Goal: Task Accomplishment & Management: Use online tool/utility

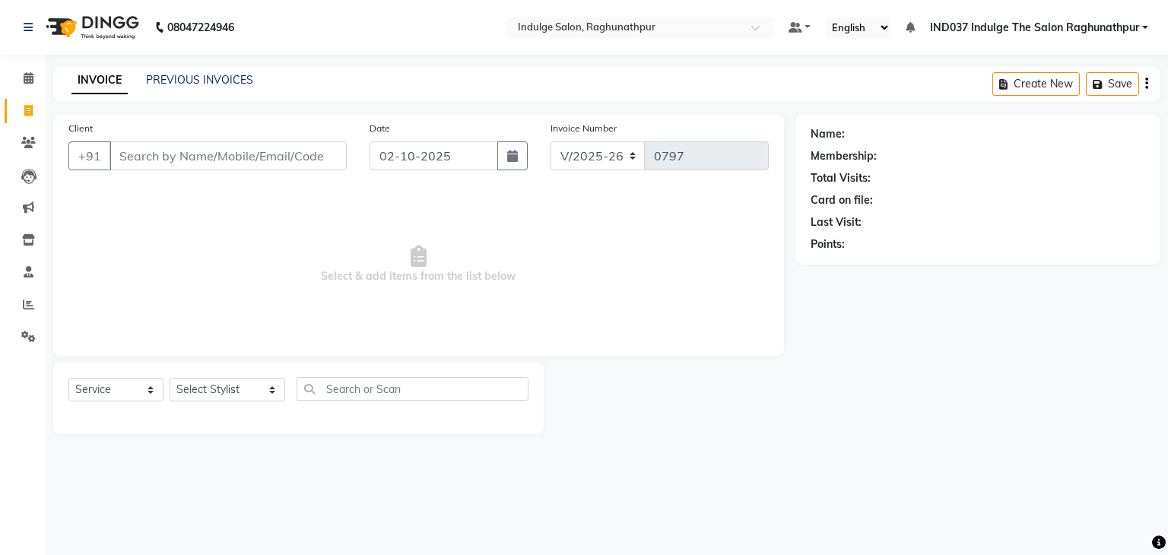
select select "7475"
select select "service"
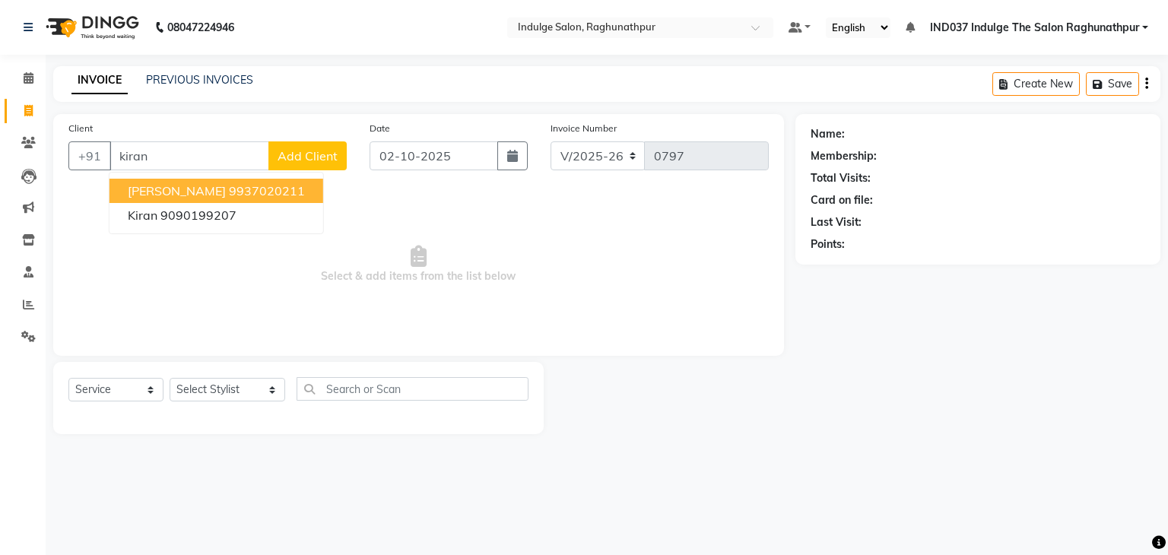
click at [229, 186] on ngb-highlight "9937020211" at bounding box center [267, 190] width 76 height 15
type input "9937020211"
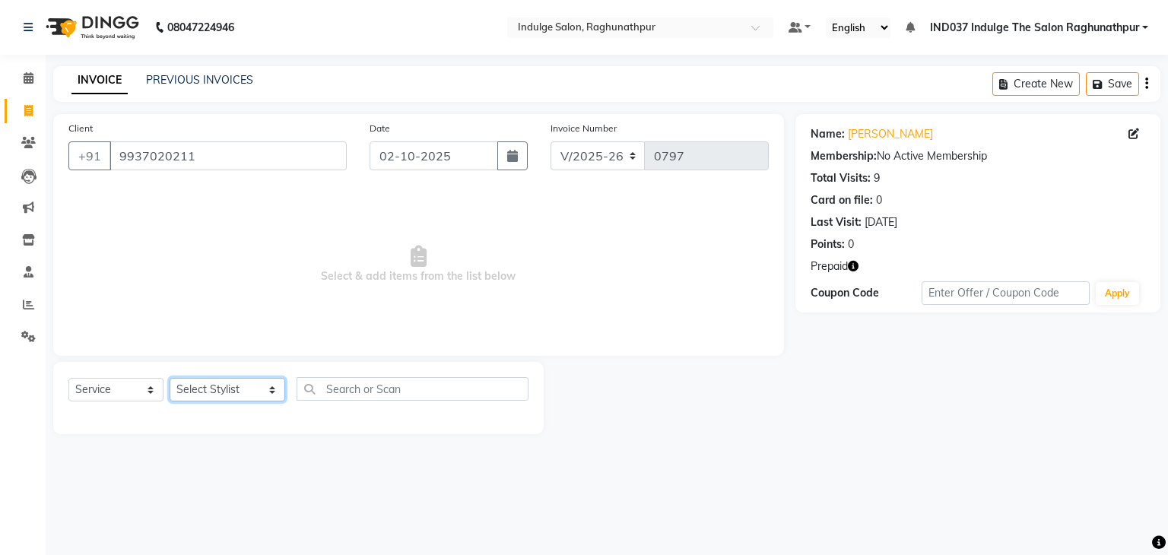
click at [236, 391] on select "Select Stylist [PERSON_NAME] Happy IND037 Indulge The Salon Raghunathpur [PERSO…" at bounding box center [228, 390] width 116 height 24
select select "66539"
click at [170, 379] on select "Select Stylist [PERSON_NAME] Happy IND037 Indulge The Salon Raghunathpur [PERSO…" at bounding box center [228, 390] width 116 height 24
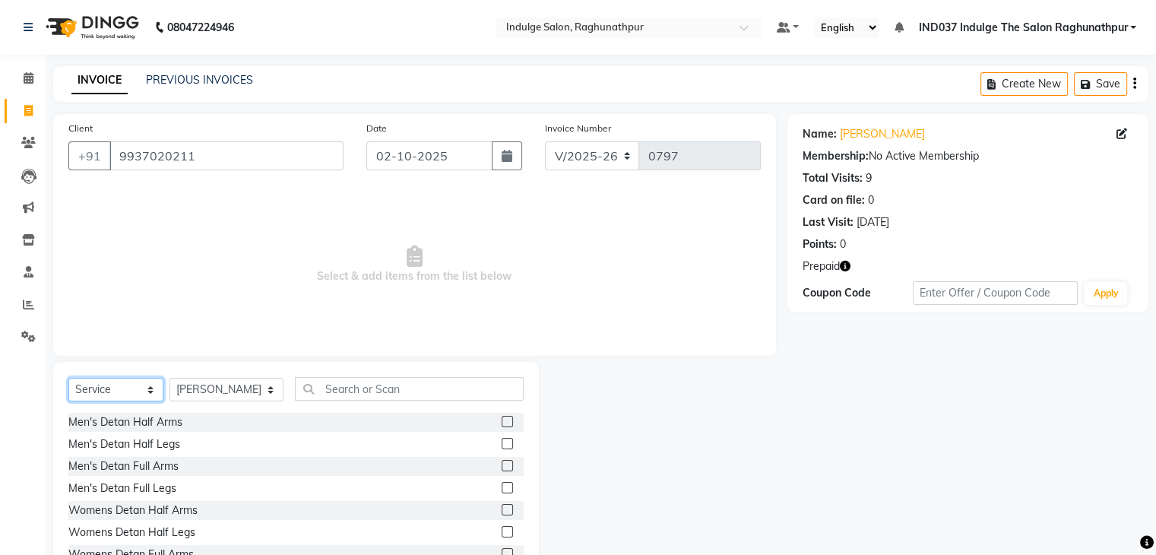
click at [129, 386] on select "Select Service Product Membership Package Voucher Prepaid Gift Card" at bounding box center [115, 390] width 95 height 24
select select "P"
click at [68, 379] on select "Select Service Product Membership Package Voucher Prepaid Gift Card" at bounding box center [115, 390] width 95 height 24
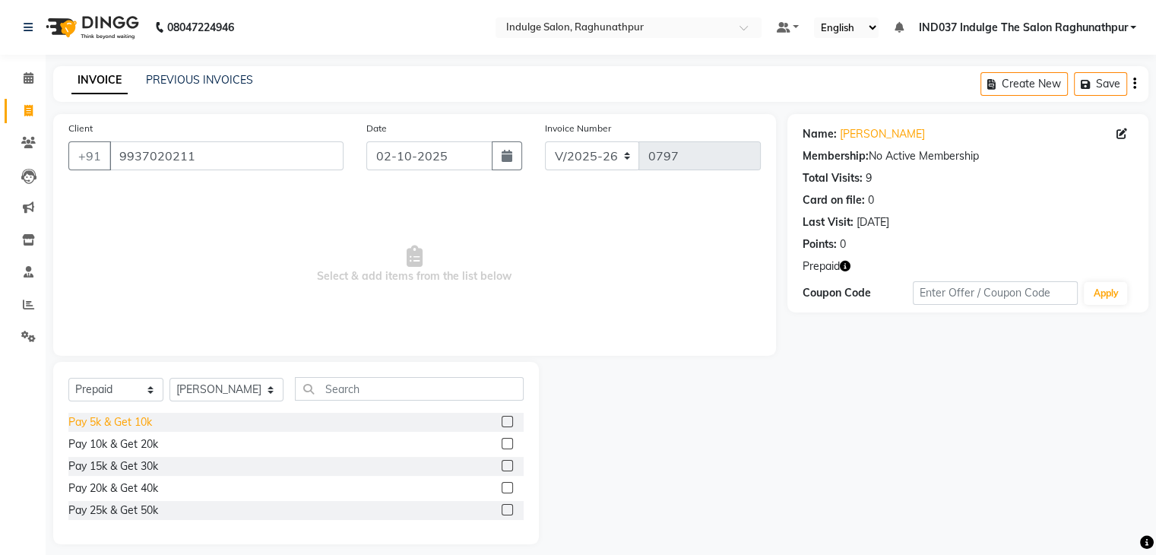
click at [102, 420] on div "Pay 5k & Get 10k" at bounding box center [110, 422] width 84 height 16
checkbox input "false"
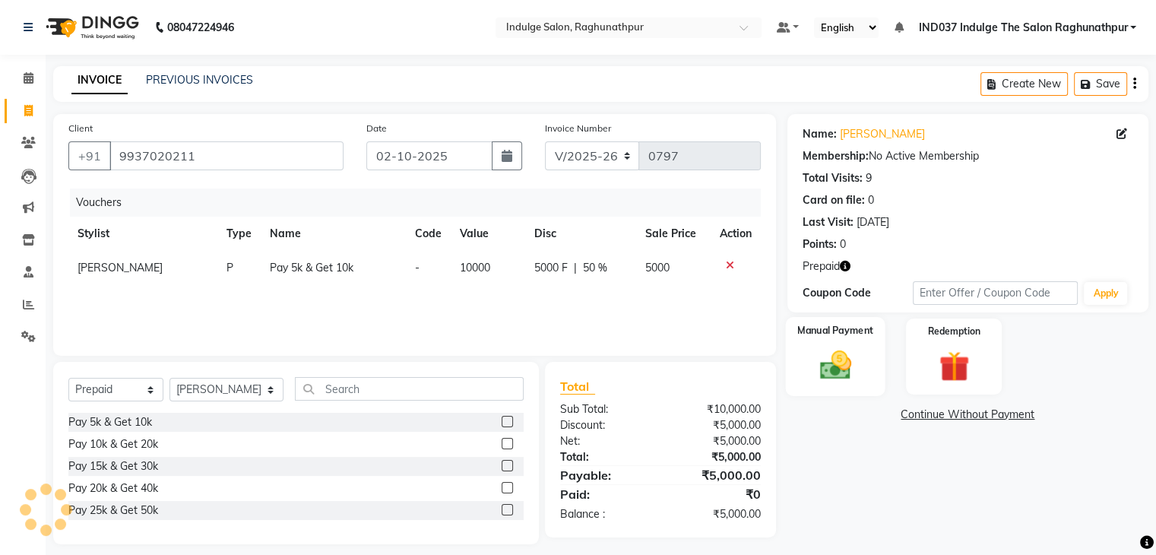
click at [832, 375] on img at bounding box center [835, 365] width 51 height 36
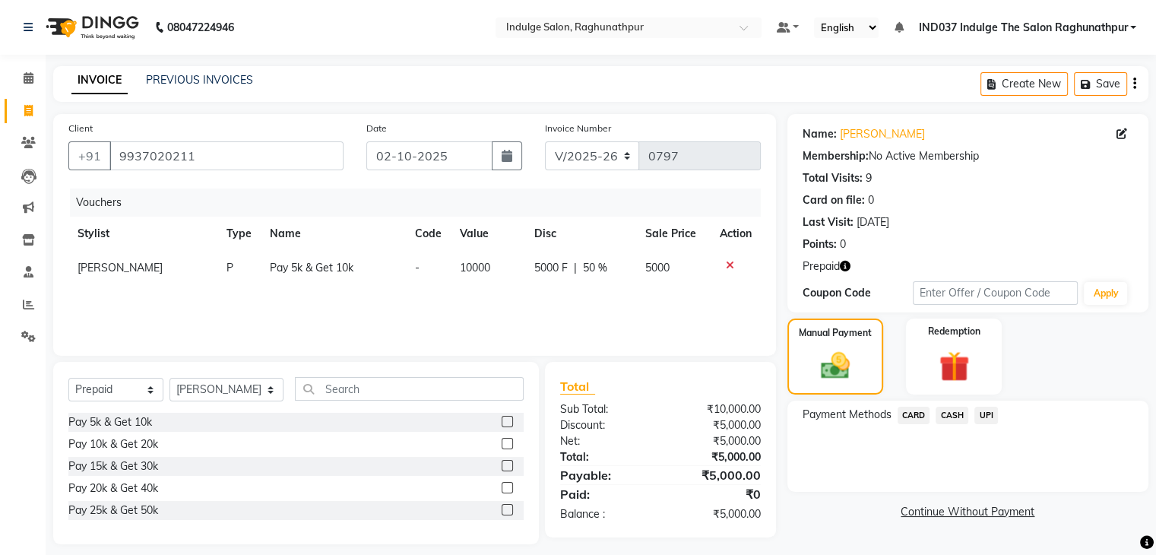
click at [949, 417] on span "CASH" at bounding box center [952, 415] width 33 height 17
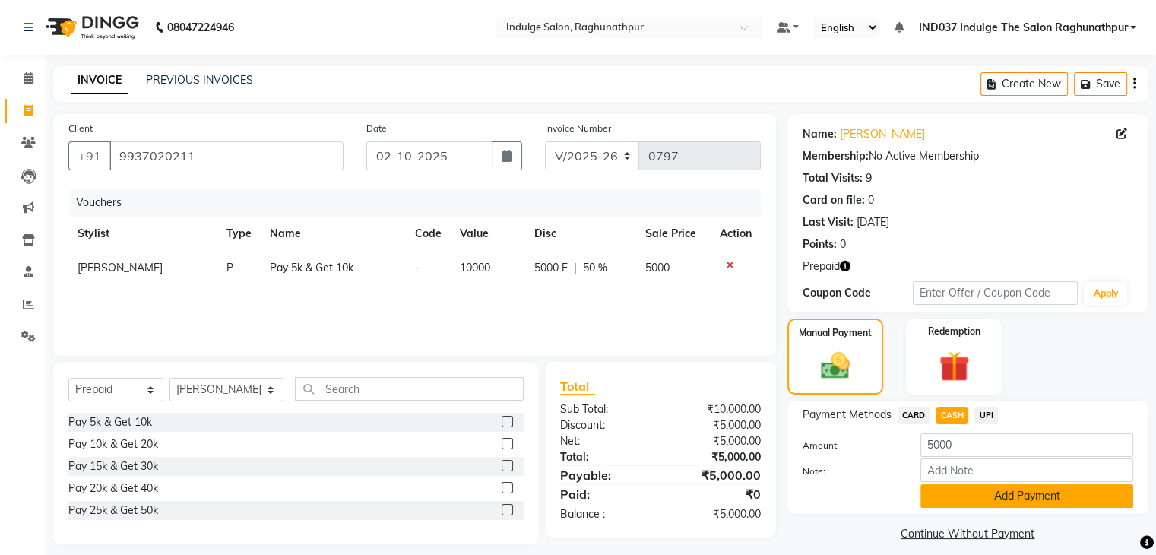
click at [1043, 497] on button "Add Payment" at bounding box center [1027, 496] width 213 height 24
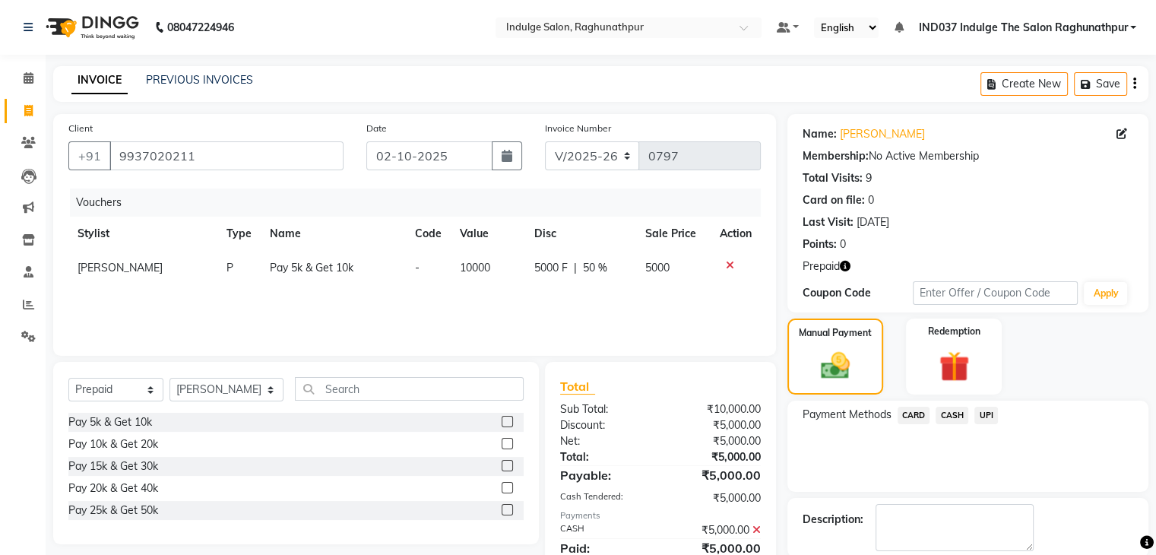
scroll to position [76, 0]
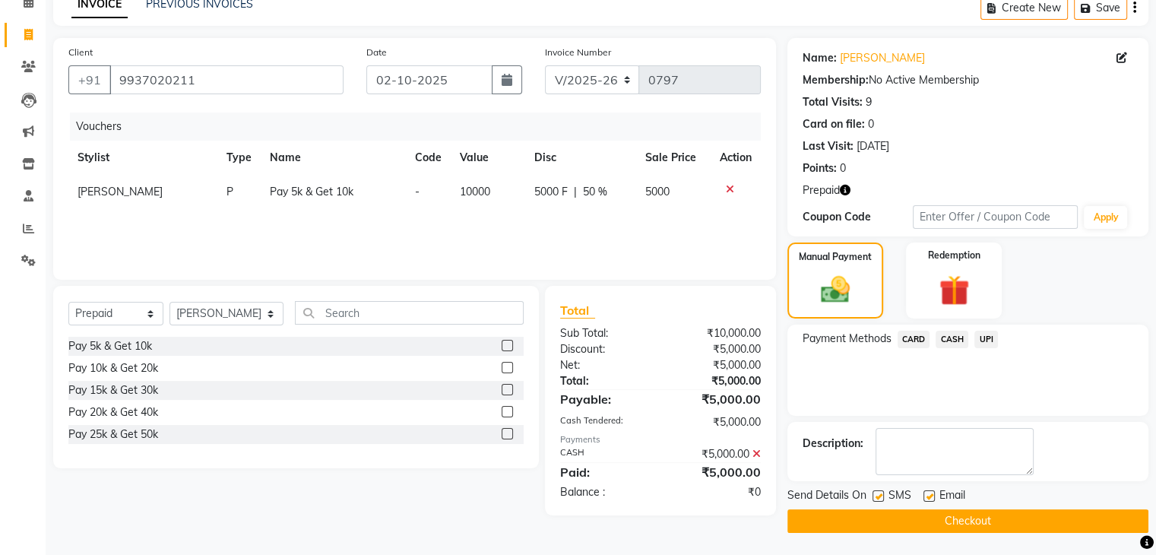
click at [927, 490] on label at bounding box center [929, 495] width 11 height 11
click at [927, 492] on input "checkbox" at bounding box center [929, 497] width 10 height 10
checkbox input "false"
click at [876, 496] on label at bounding box center [878, 495] width 11 height 11
click at [876, 496] on input "checkbox" at bounding box center [878, 497] width 10 height 10
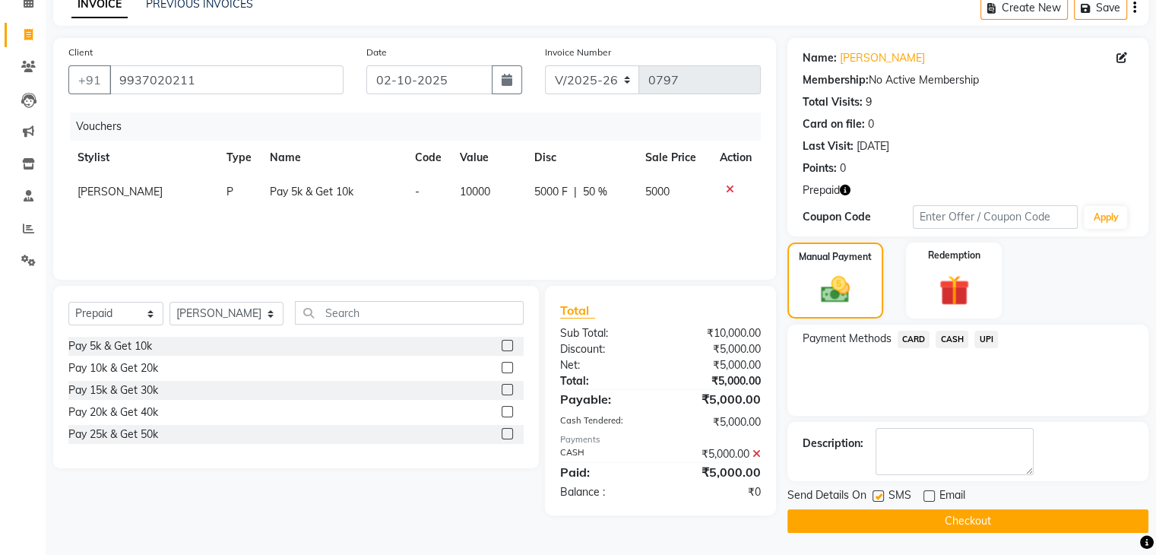
checkbox input "false"
click at [903, 454] on textarea at bounding box center [955, 451] width 158 height 47
type textarea "10'000 avl [MEDICAL_DATA]"
click at [936, 515] on button "Checkout" at bounding box center [968, 521] width 361 height 24
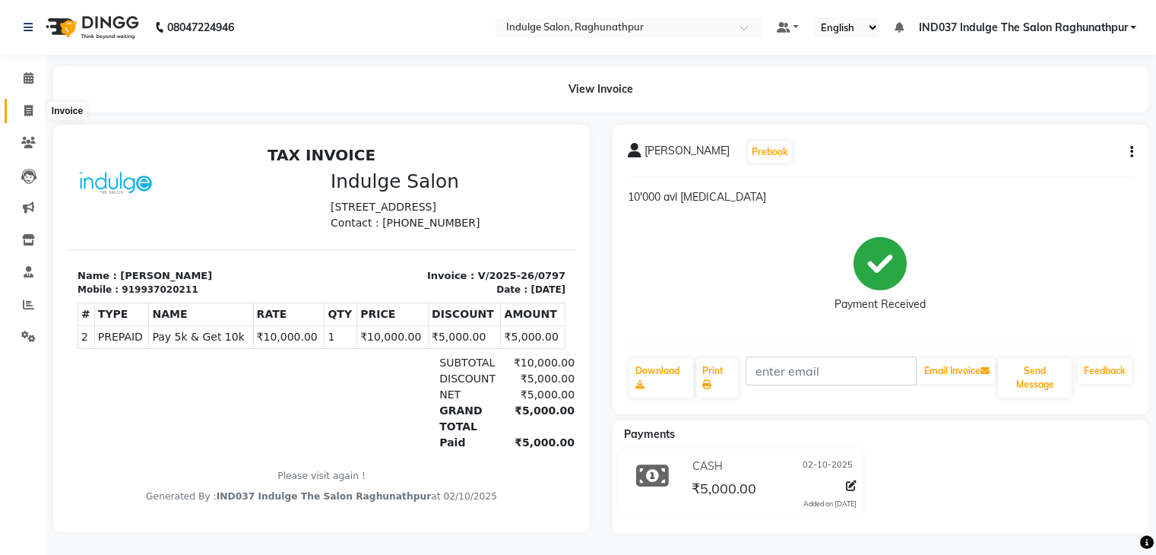
click at [30, 108] on icon at bounding box center [28, 110] width 8 height 11
select select "service"
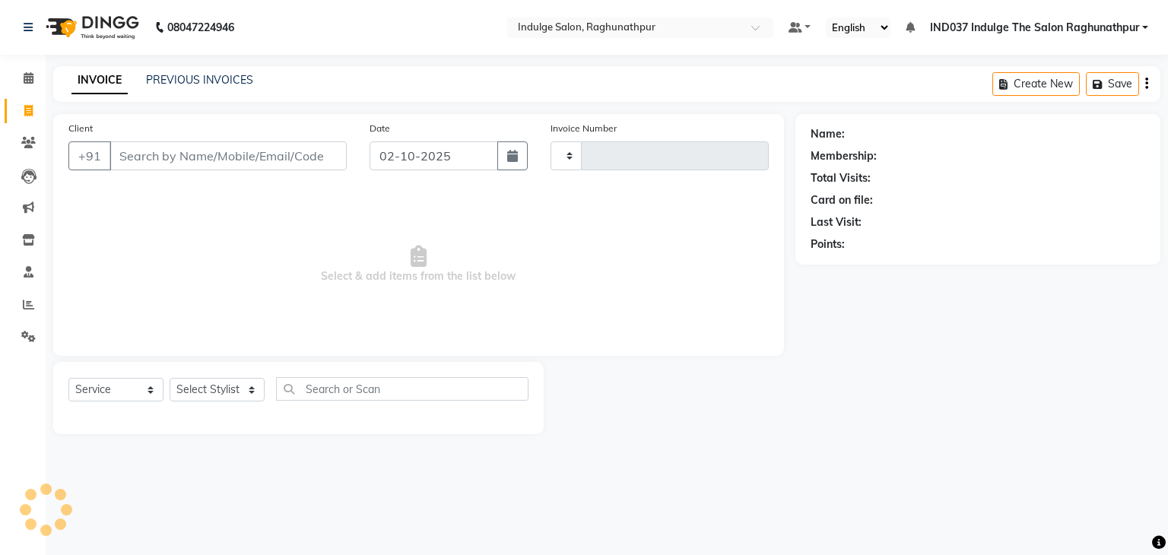
type input "0798"
select select "7475"
click at [192, 157] on input "Client" at bounding box center [227, 155] width 237 height 29
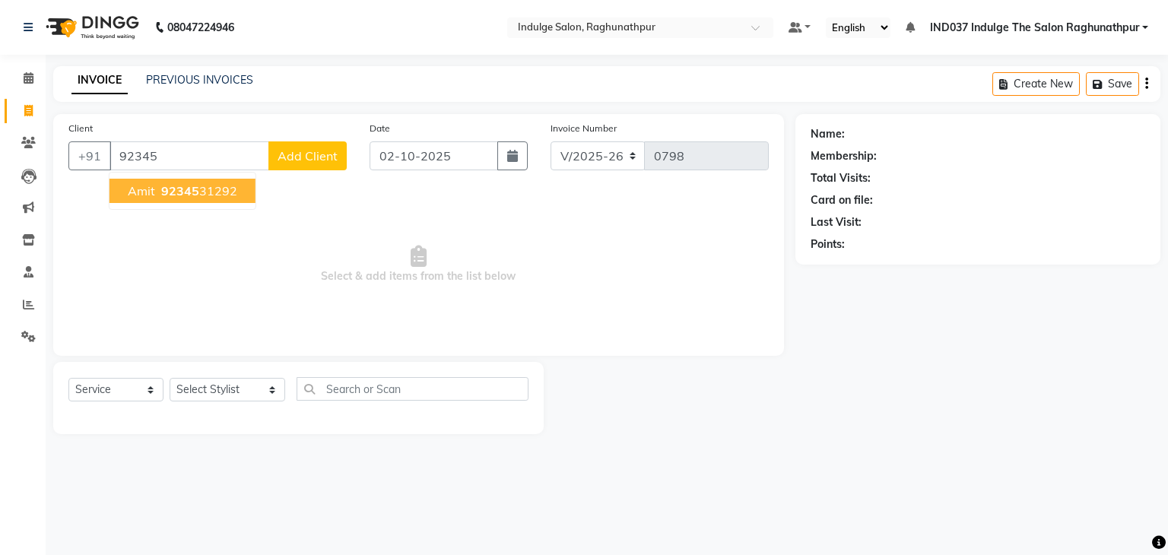
click at [220, 192] on ngb-highlight "92345 31292" at bounding box center [197, 190] width 79 height 15
type input "9234531292"
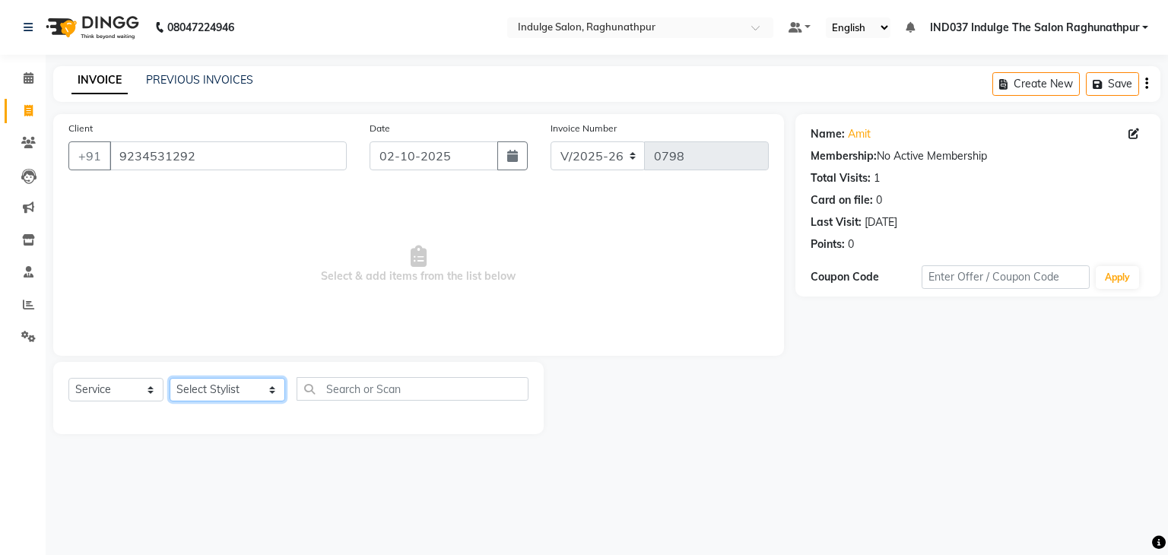
click at [252, 392] on select "Select Stylist [PERSON_NAME] Happy IND037 Indulge The Salon Raghunathpur [PERSO…" at bounding box center [228, 390] width 116 height 24
select select "66313"
click at [170, 379] on select "Select Stylist [PERSON_NAME] Happy IND037 Indulge The Salon Raghunathpur [PERSO…" at bounding box center [228, 390] width 116 height 24
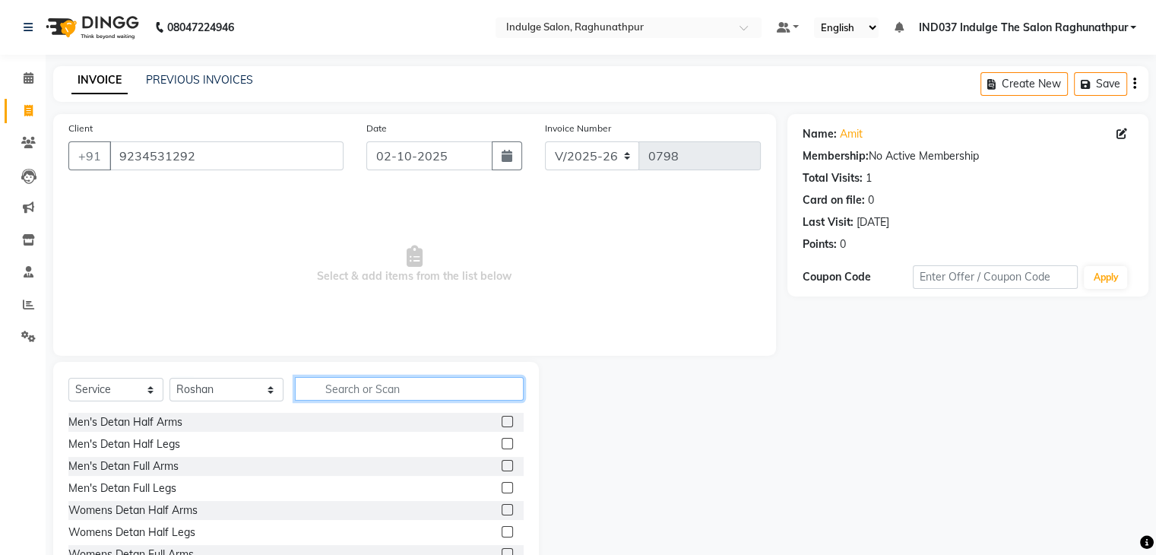
click at [331, 385] on input "text" at bounding box center [409, 389] width 228 height 24
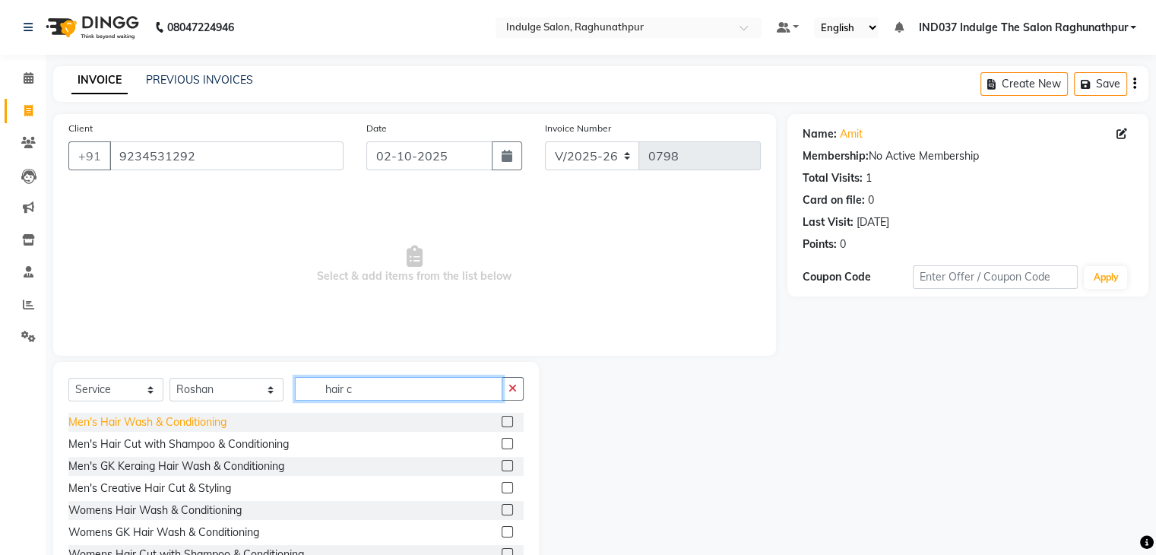
type input "hair c"
click at [189, 420] on div "Men's Hair Wash & Conditioning" at bounding box center [147, 422] width 158 height 16
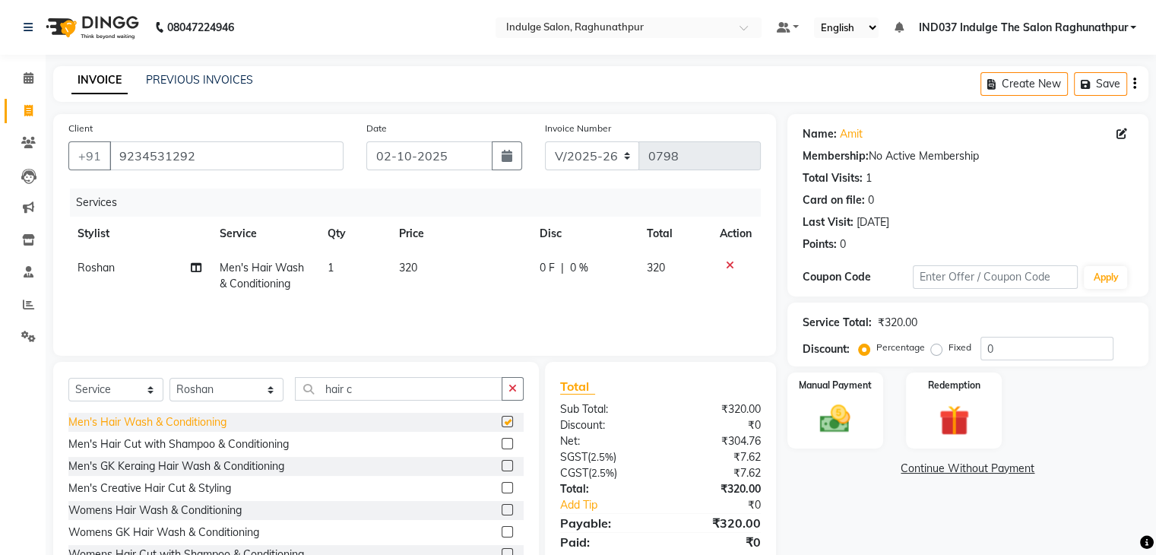
checkbox input "false"
click at [261, 444] on div "Men's Hair Cut with Shampoo & Conditioning" at bounding box center [178, 444] width 220 height 16
checkbox input "false"
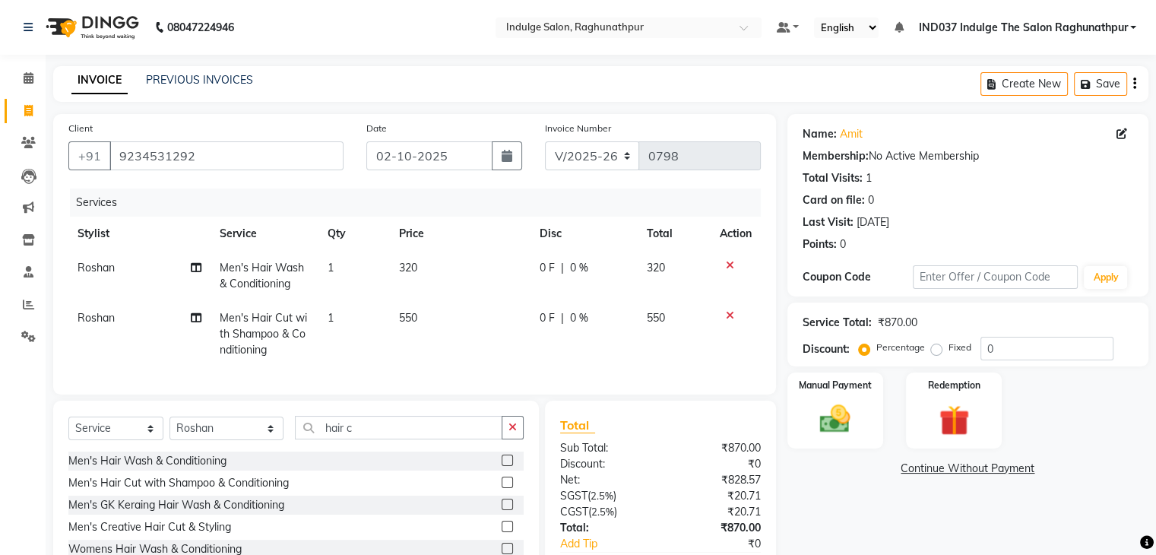
click at [727, 270] on icon at bounding box center [730, 265] width 8 height 11
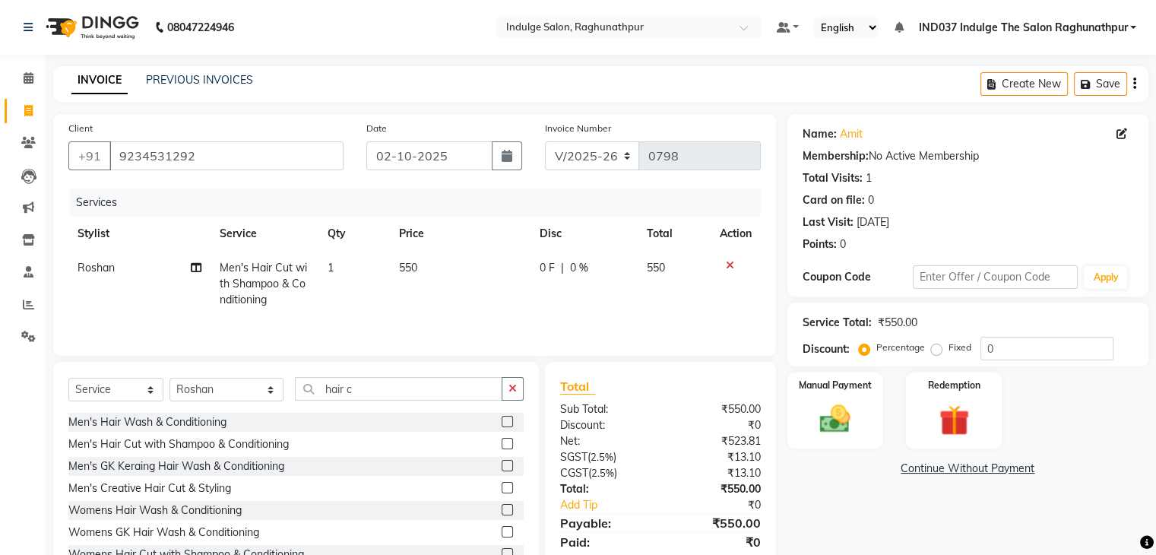
scroll to position [55, 0]
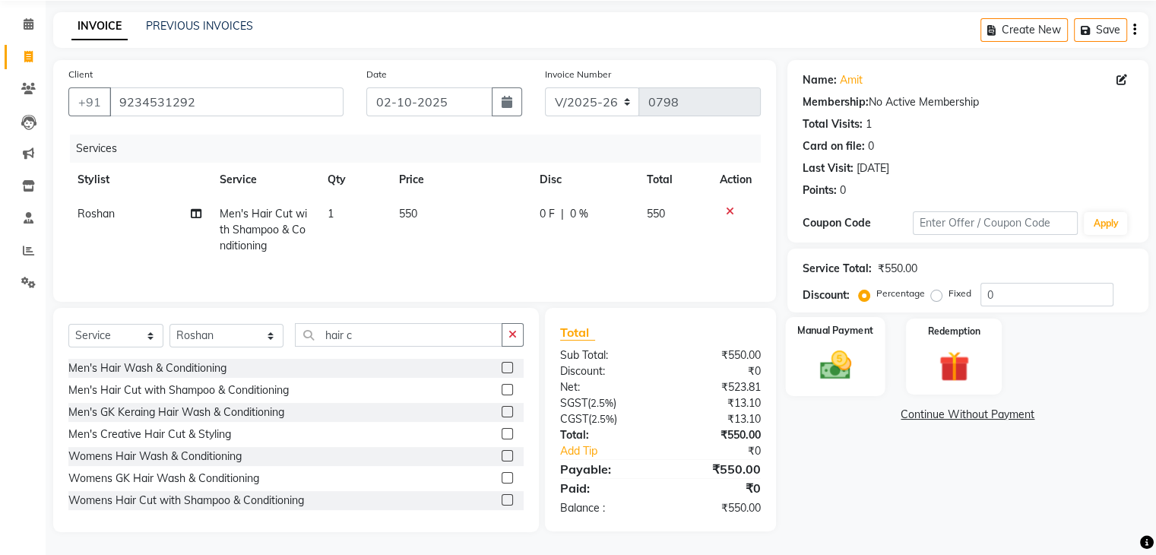
click at [832, 356] on img at bounding box center [835, 365] width 51 height 36
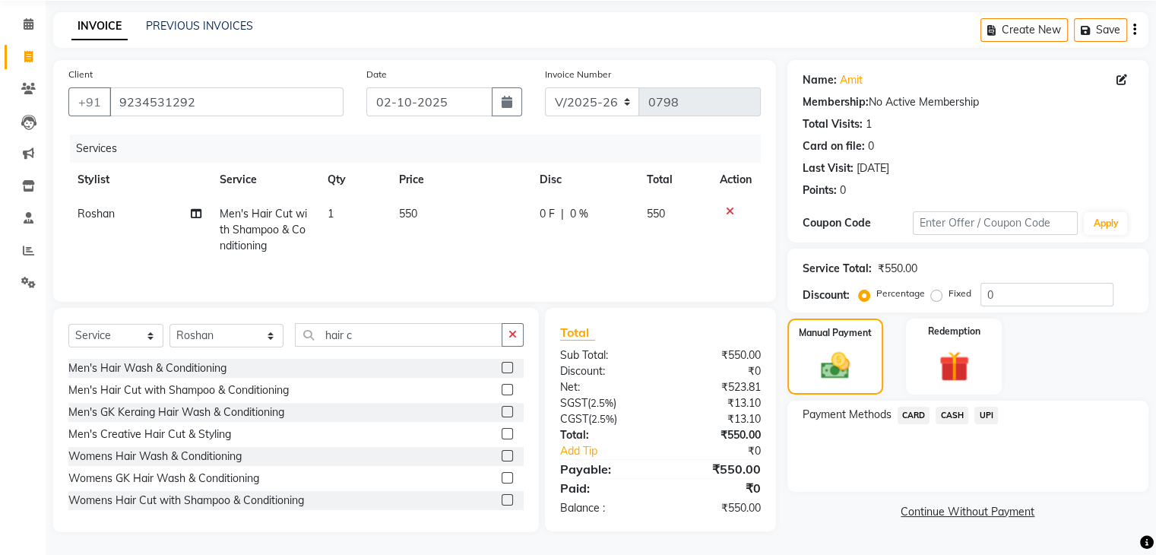
click at [988, 411] on span "UPI" at bounding box center [987, 415] width 24 height 17
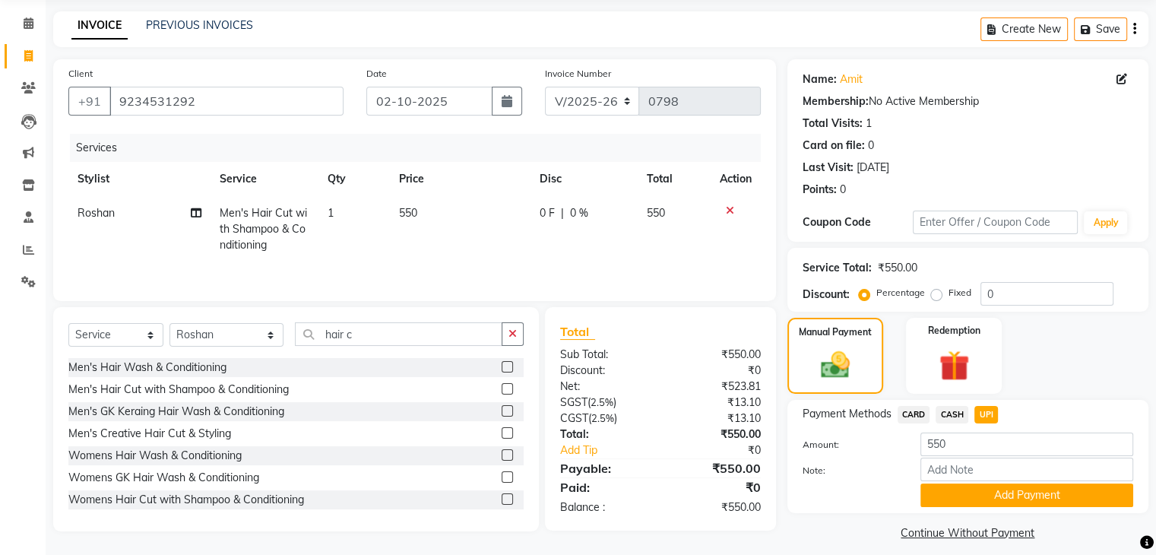
scroll to position [68, 0]
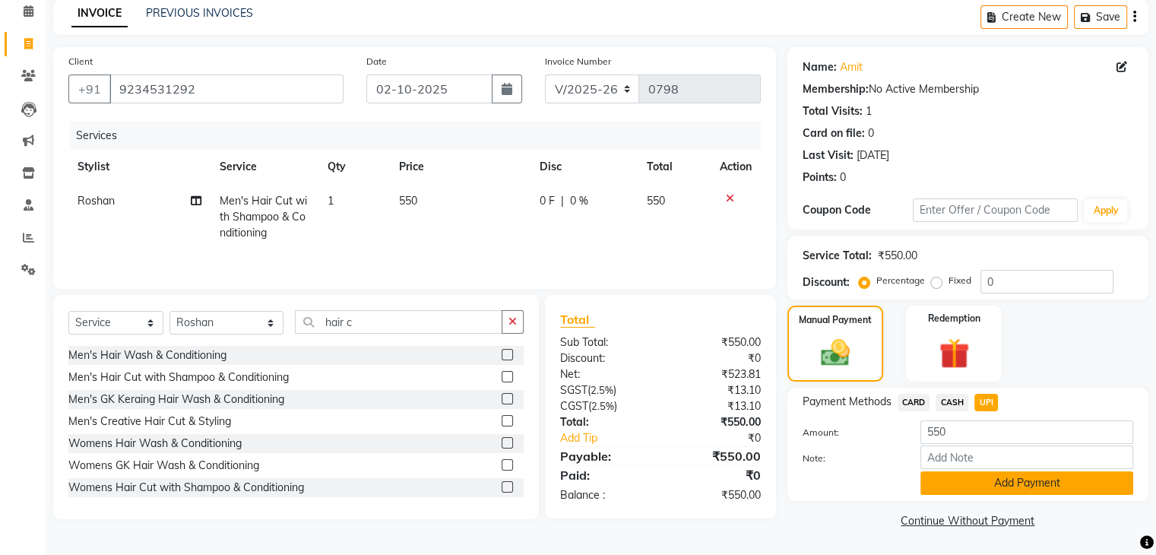
click at [981, 493] on button "Add Payment" at bounding box center [1027, 483] width 213 height 24
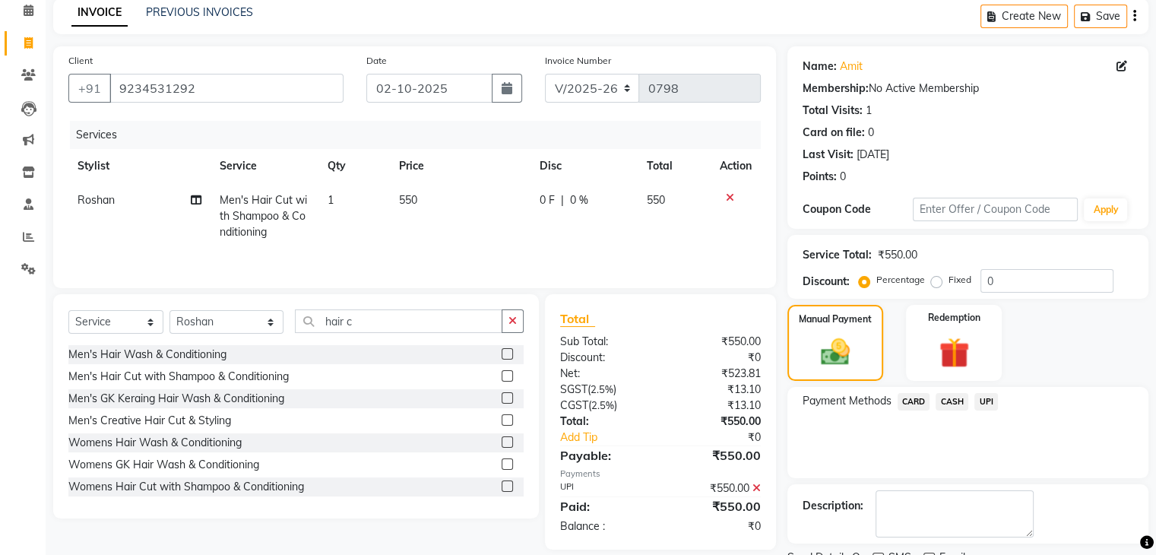
scroll to position [130, 0]
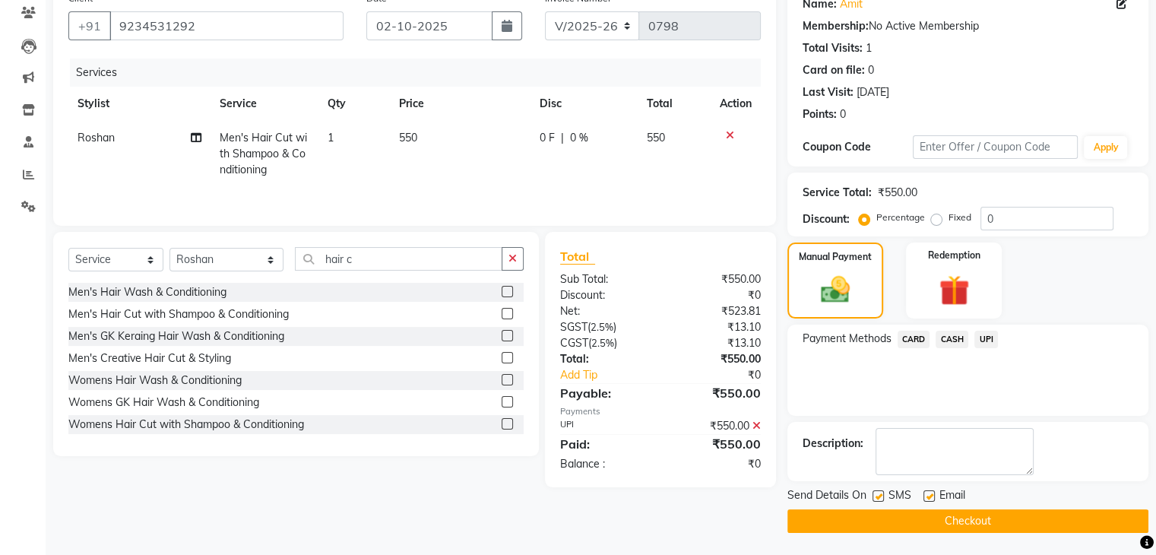
click at [927, 497] on label at bounding box center [929, 495] width 11 height 11
click at [927, 497] on input "checkbox" at bounding box center [929, 497] width 10 height 10
checkbox input "false"
click at [874, 494] on label at bounding box center [878, 495] width 11 height 11
click at [874, 494] on input "checkbox" at bounding box center [878, 497] width 10 height 10
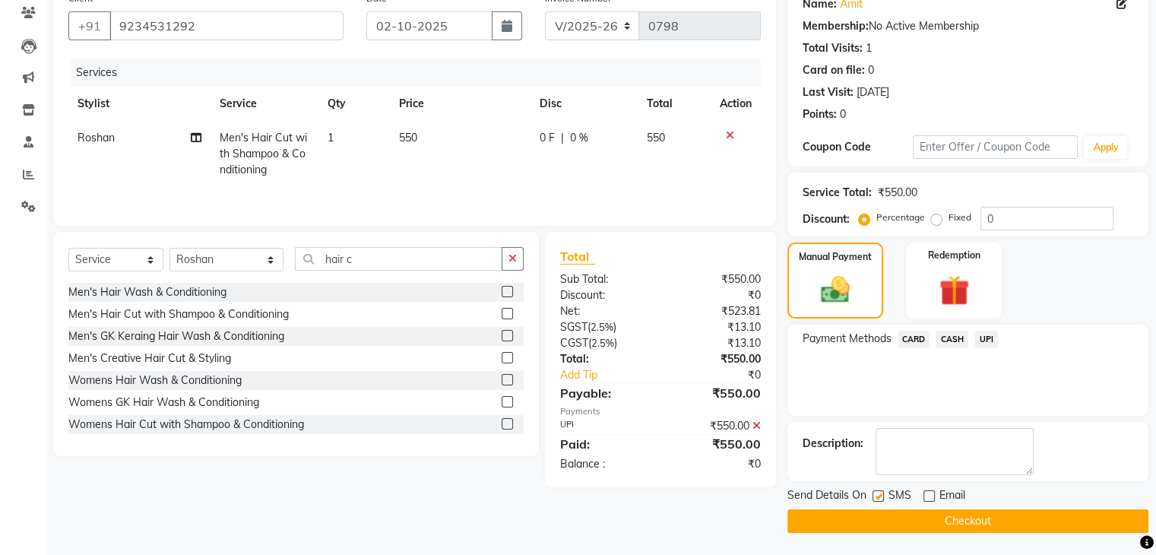
checkbox input "false"
click at [902, 514] on button "Checkout" at bounding box center [968, 521] width 361 height 24
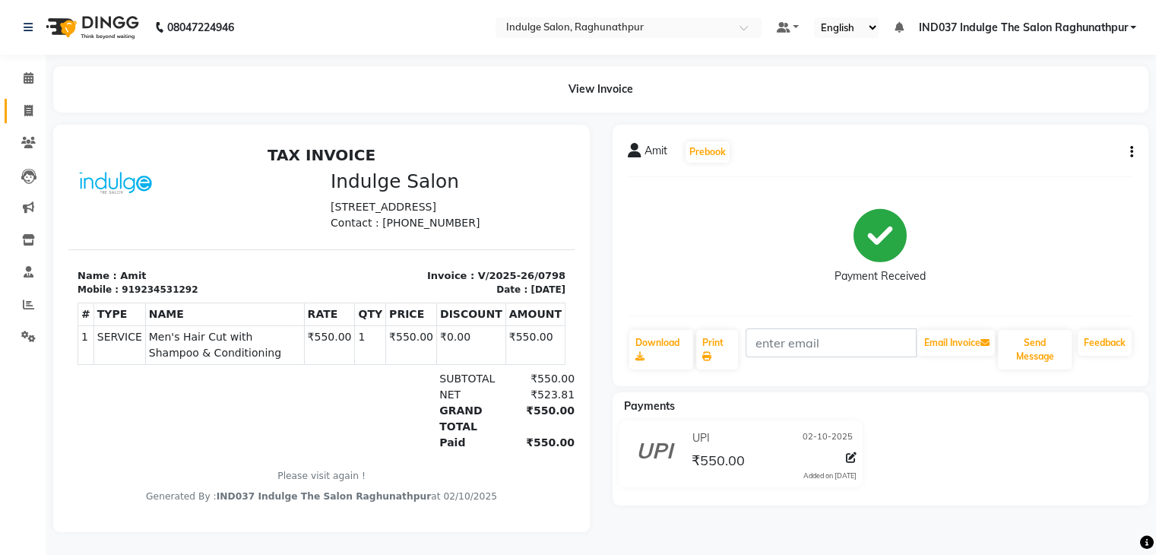
click at [33, 122] on link "Invoice" at bounding box center [23, 111] width 36 height 25
select select "service"
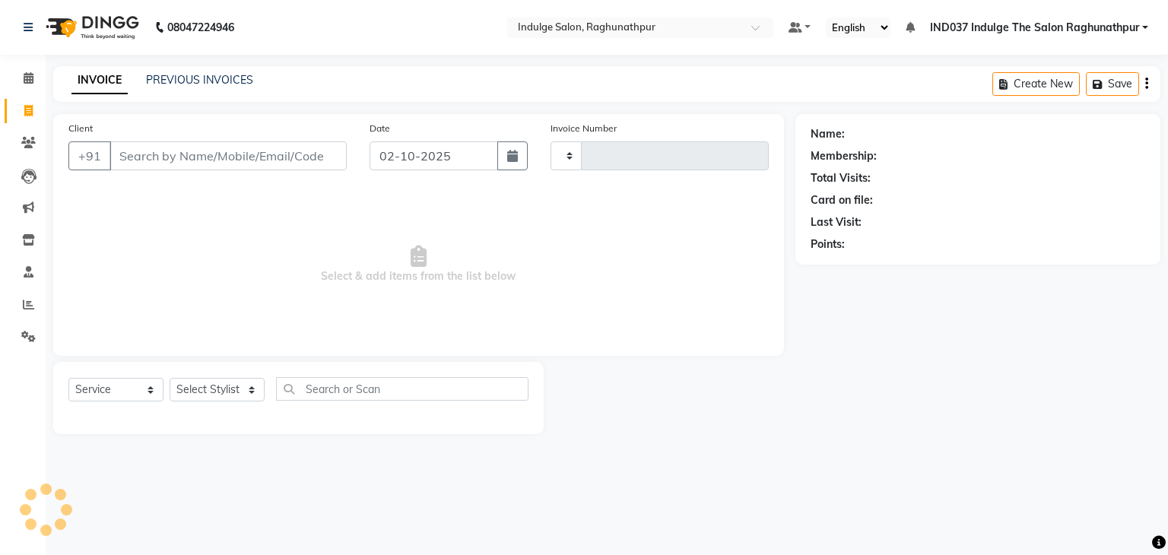
type input "0799"
select select "7475"
